Goal: Information Seeking & Learning: Learn about a topic

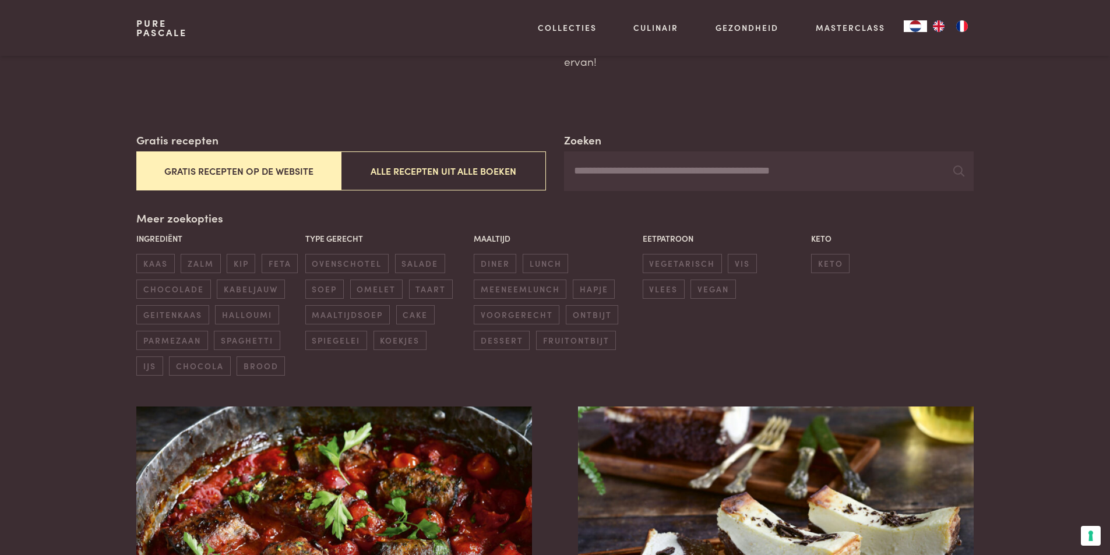
scroll to position [175, 0]
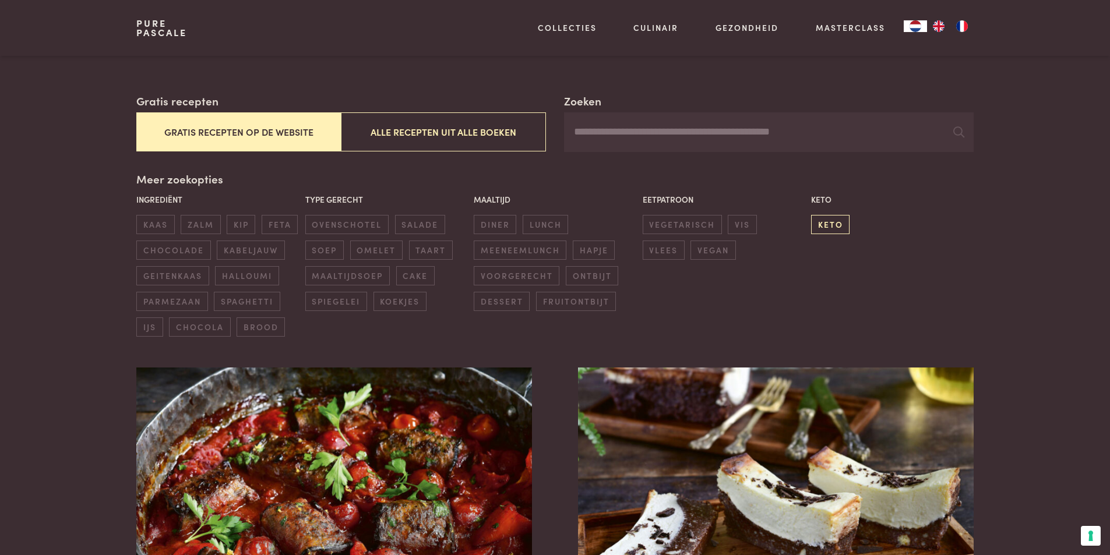
click at [826, 227] on span "keto" at bounding box center [830, 224] width 38 height 19
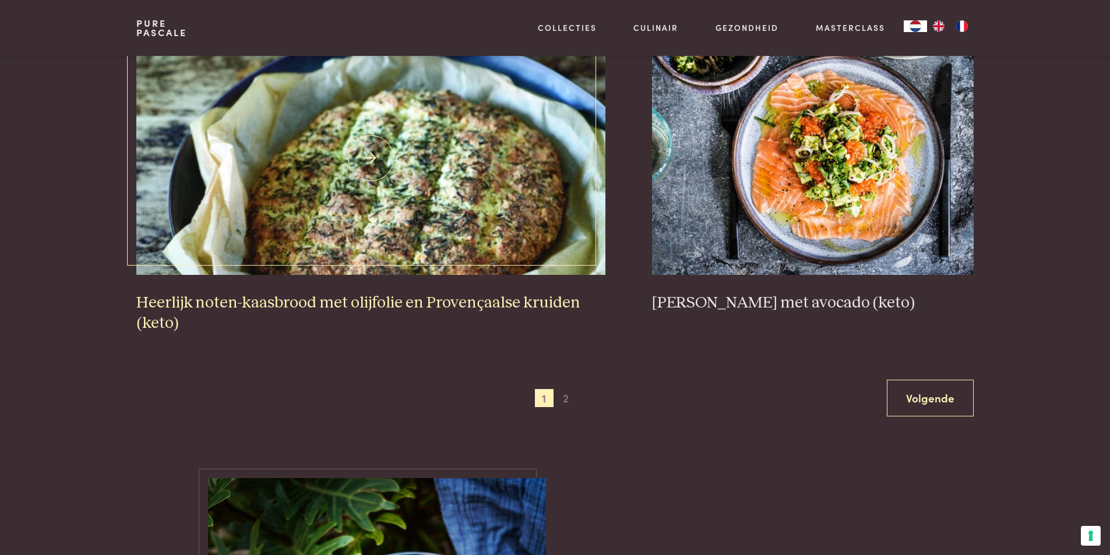
scroll to position [2190, 0]
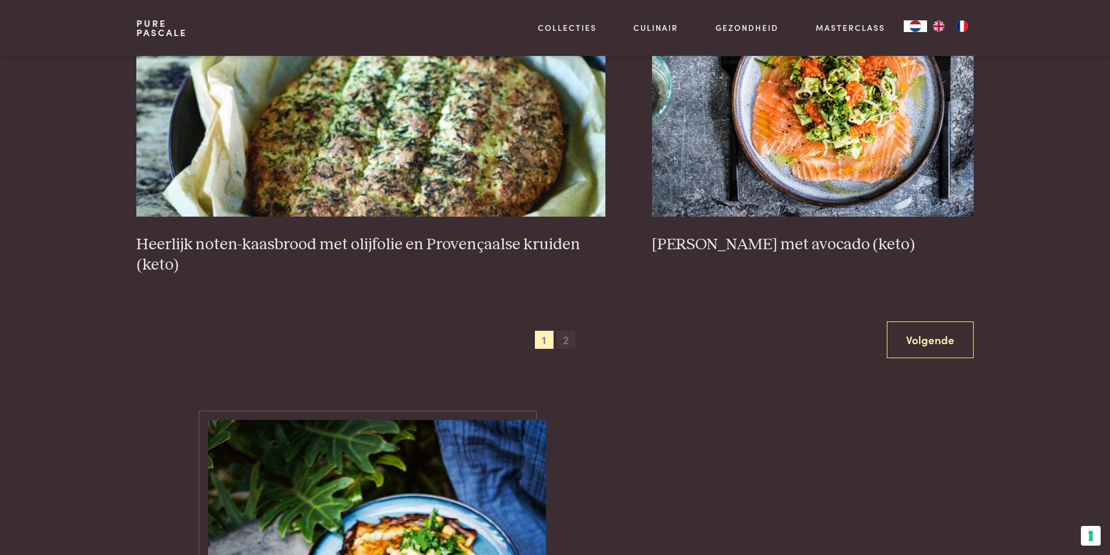
click at [569, 339] on span "2" at bounding box center [565, 340] width 19 height 19
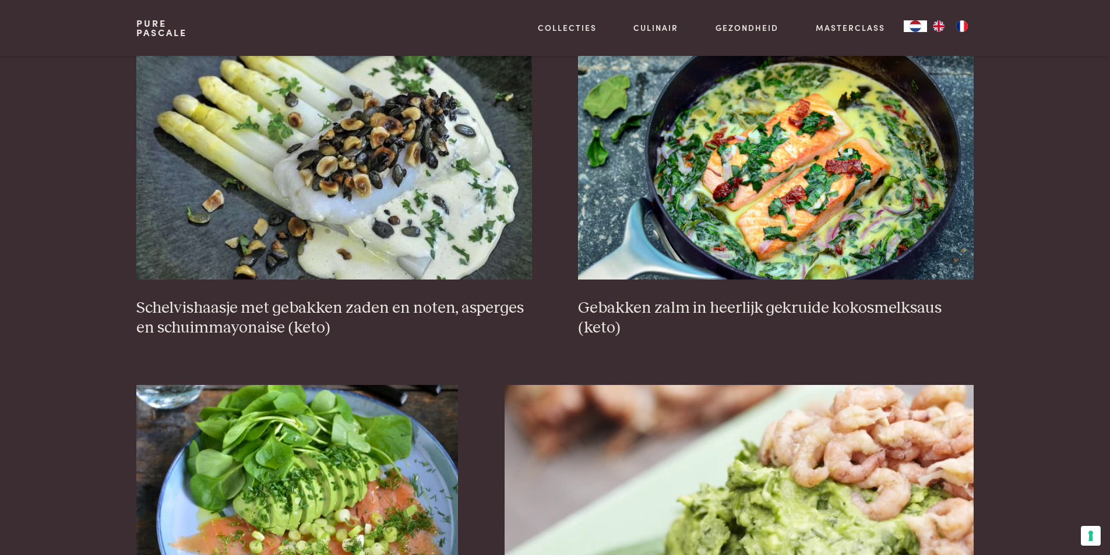
scroll to position [675, 0]
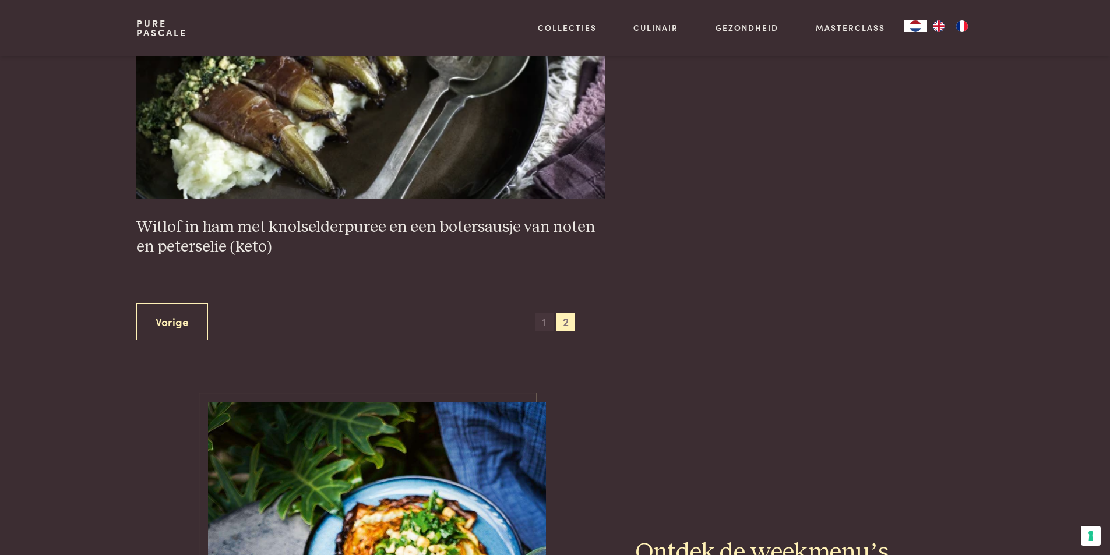
click at [544, 323] on span "1" at bounding box center [544, 322] width 19 height 19
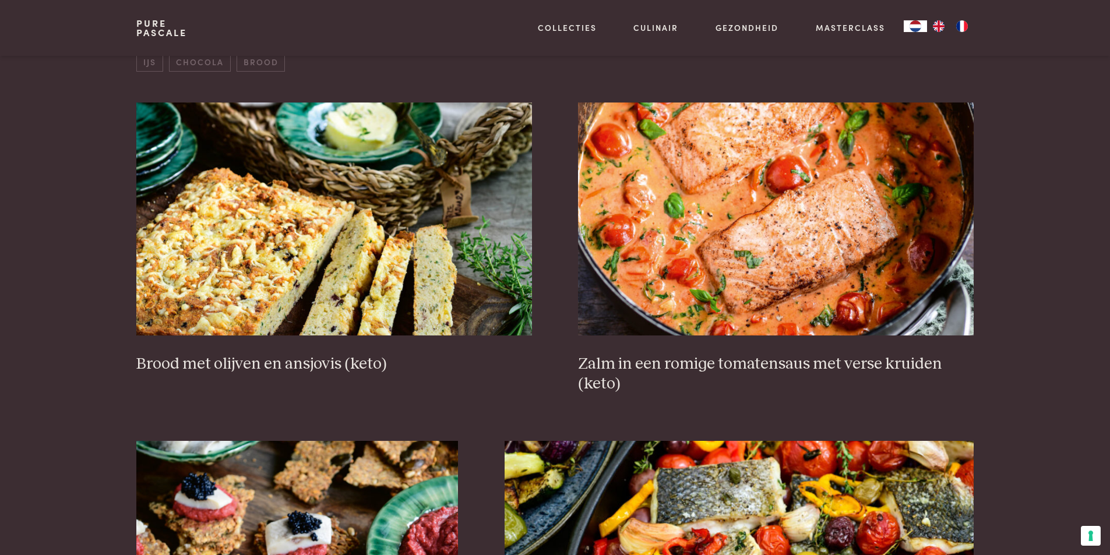
scroll to position [442, 0]
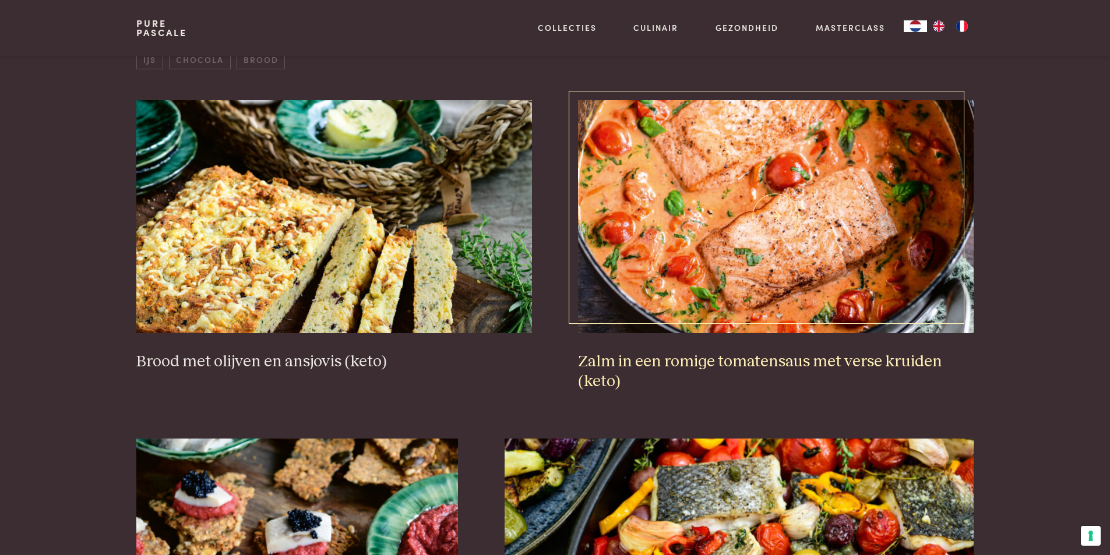
click at [741, 352] on h3 "Zalm in een romige tomatensaus met verse kruiden (keto)" at bounding box center [775, 372] width 395 height 40
